Goal: Task Accomplishment & Management: Manage account settings

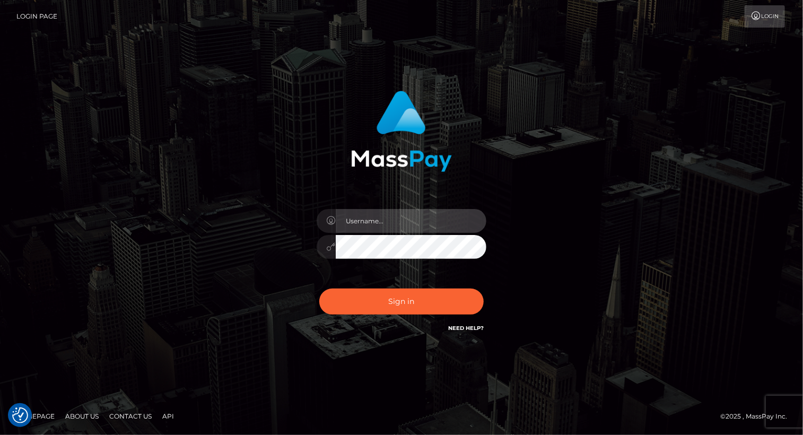
click at [374, 223] on input "text" at bounding box center [411, 221] width 151 height 24
type input "[PERSON_NAME].luminaryplay"
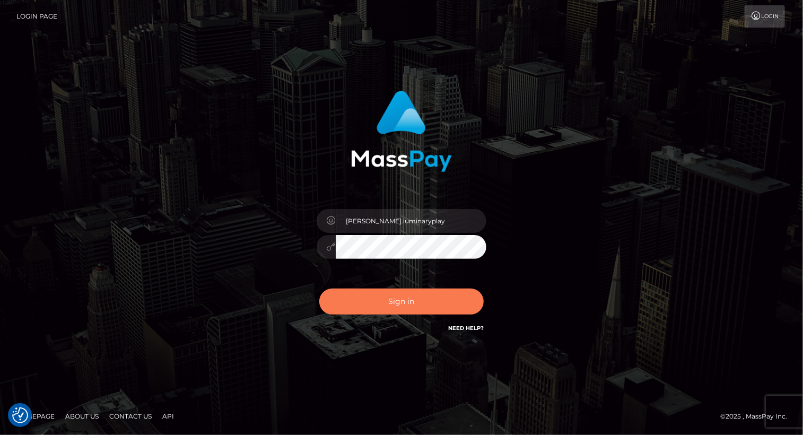
click at [399, 304] on button "Sign in" at bounding box center [401, 301] width 164 height 26
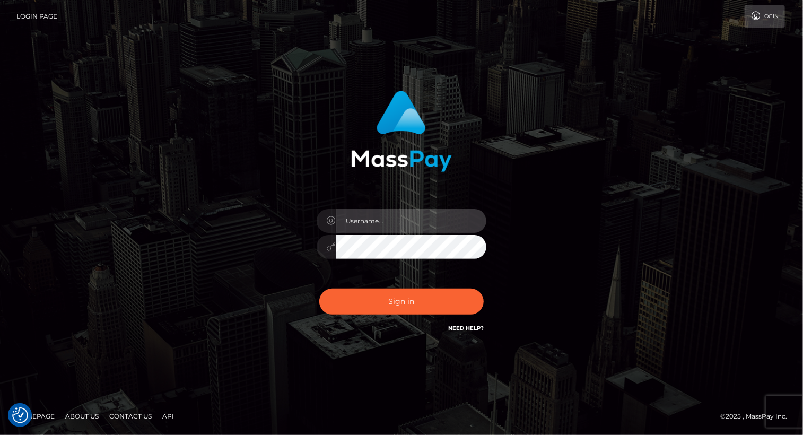
click at [396, 219] on input "text" at bounding box center [411, 221] width 151 height 24
type input "[PERSON_NAME].luminaryplay"
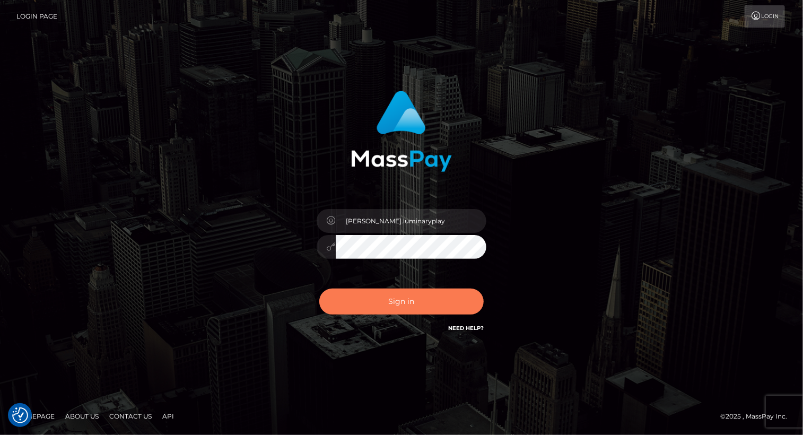
click at [413, 304] on button "Sign in" at bounding box center [401, 301] width 164 height 26
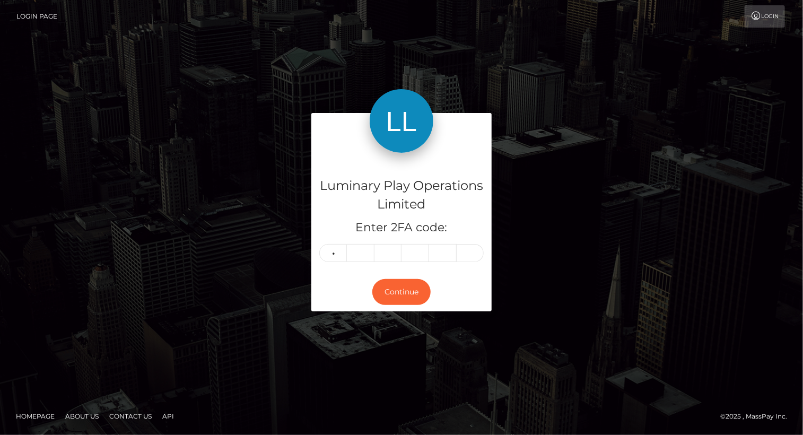
type input "9"
type input "3"
type input "2"
type input "5"
type input "1"
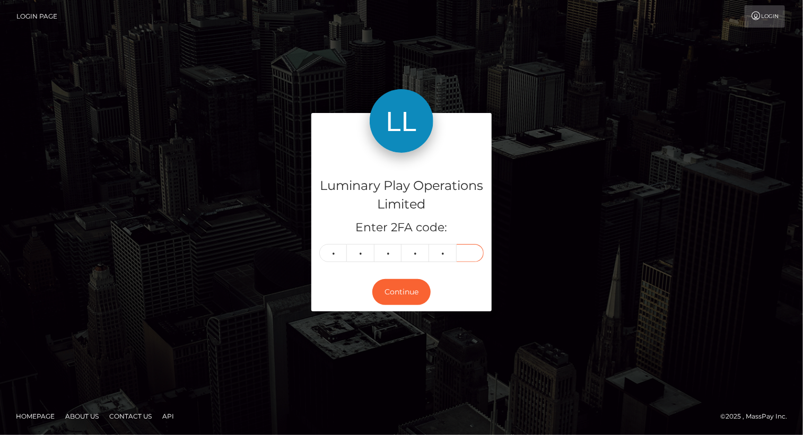
type input "2"
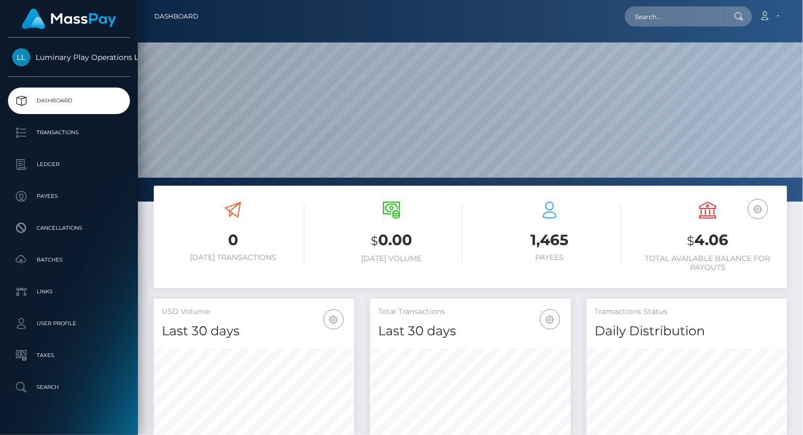
scroll to position [188, 200]
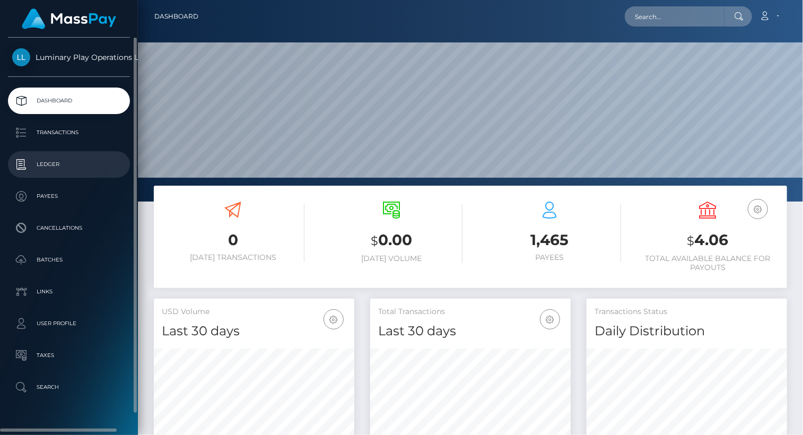
click at [67, 164] on p "Ledger" at bounding box center [68, 164] width 113 height 16
